Goal: Transaction & Acquisition: Obtain resource

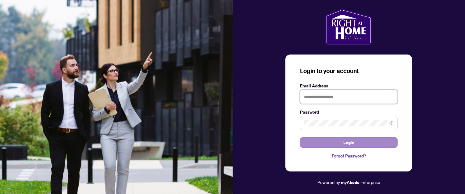
type input "**********"
click at [349, 143] on span "Login" at bounding box center [349, 143] width 11 height 10
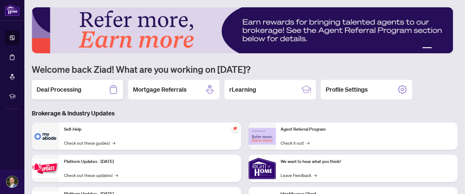
click at [75, 93] on h2 "Deal Processing" at bounding box center [59, 89] width 45 height 9
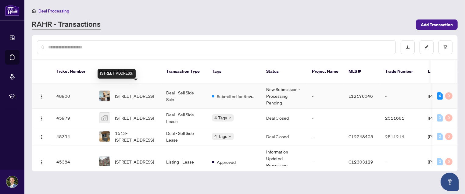
click at [129, 93] on span "[STREET_ADDRESS]" at bounding box center [134, 96] width 39 height 7
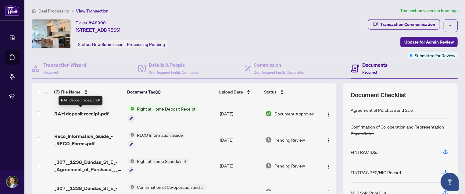
click at [82, 113] on span "RAH deposit receipt.pdf" at bounding box center [81, 113] width 54 height 7
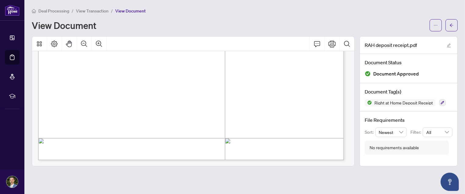
scroll to position [145, 0]
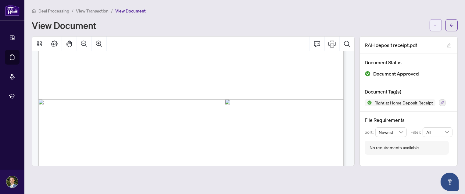
click at [441, 23] on button "button" at bounding box center [436, 25] width 12 height 12
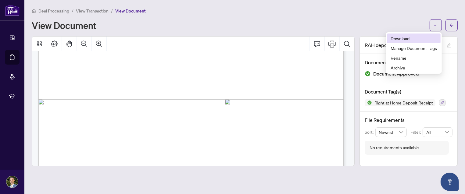
click at [412, 39] on span "Download" at bounding box center [414, 38] width 46 height 7
